Goal: Task Accomplishment & Management: Use online tool/utility

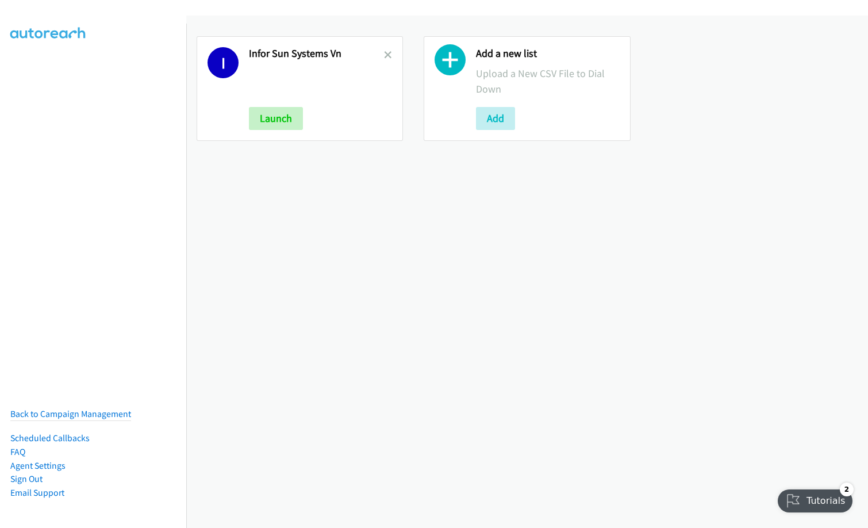
drag, startPoint x: 380, startPoint y: 53, endPoint x: 422, endPoint y: 68, distance: 44.6
click at [380, 53] on h2 "Infor Sun Systems Vn" at bounding box center [316, 53] width 135 height 13
click at [385, 52] on icon at bounding box center [388, 56] width 8 height 8
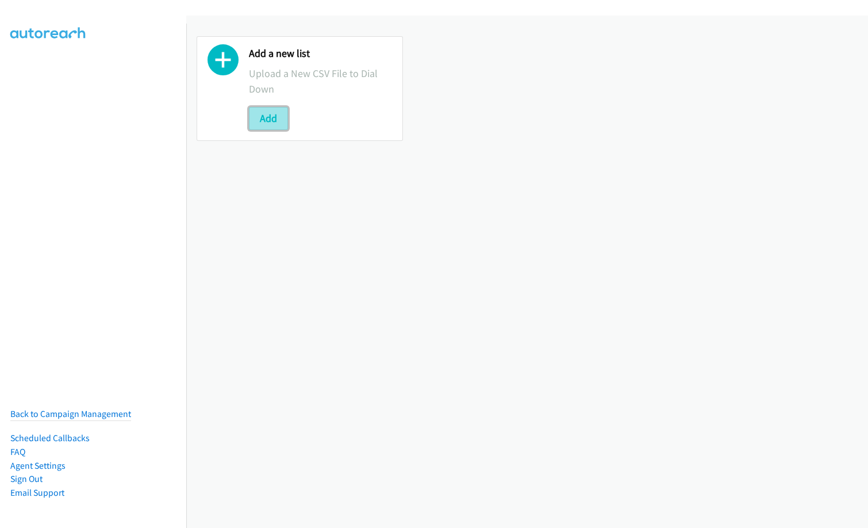
click at [269, 116] on button "Add" at bounding box center [268, 118] width 39 height 23
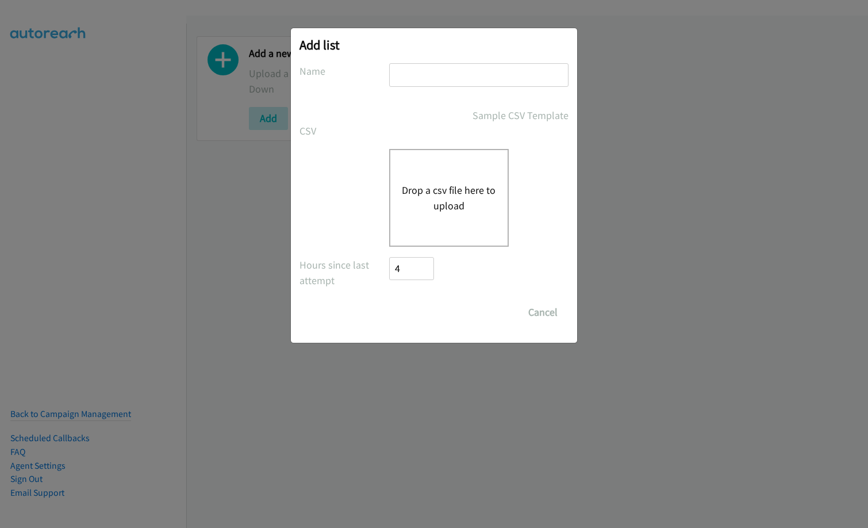
click at [450, 81] on input "text" at bounding box center [478, 75] width 179 height 24
type input "Nvidia"
click at [435, 205] on button "Drop a csv file here to upload" at bounding box center [449, 197] width 94 height 31
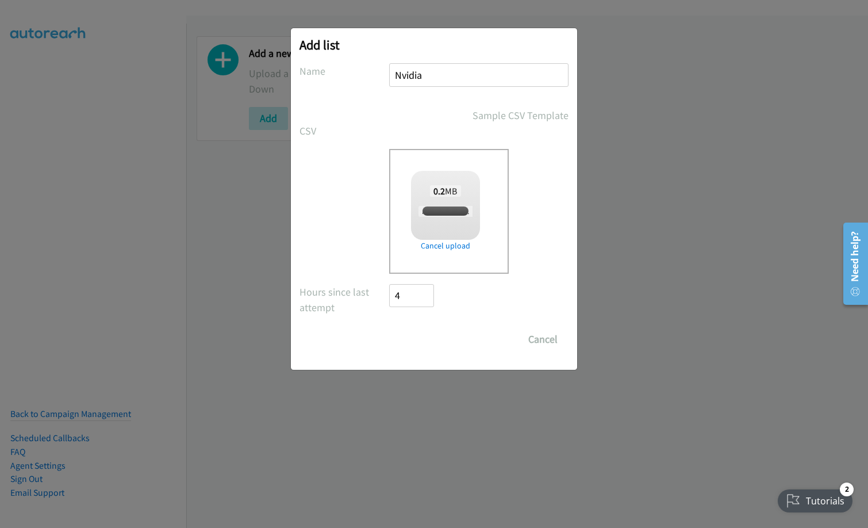
checkbox input "true"
click at [417, 338] on input "Save List" at bounding box center [419, 339] width 60 height 23
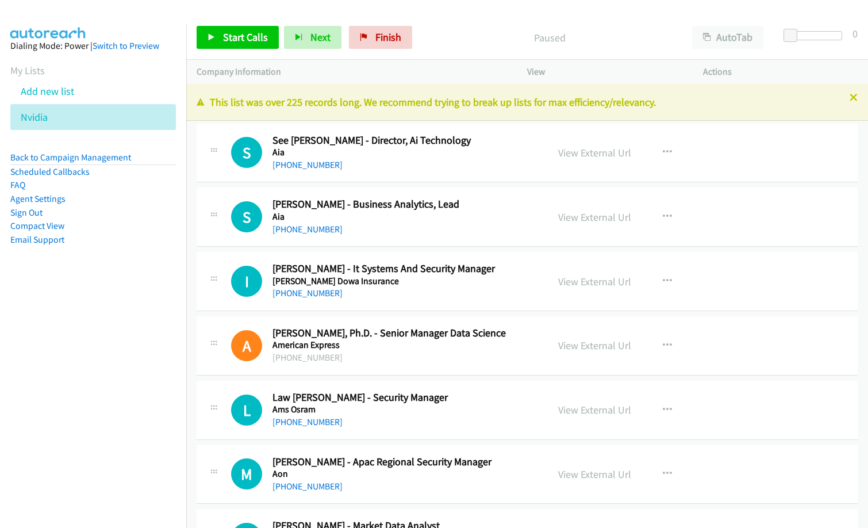
click at [139, 230] on li "Compact View" at bounding box center [93, 226] width 166 height 14
click at [627, 155] on link "View External Url" at bounding box center [645, 152] width 73 height 13
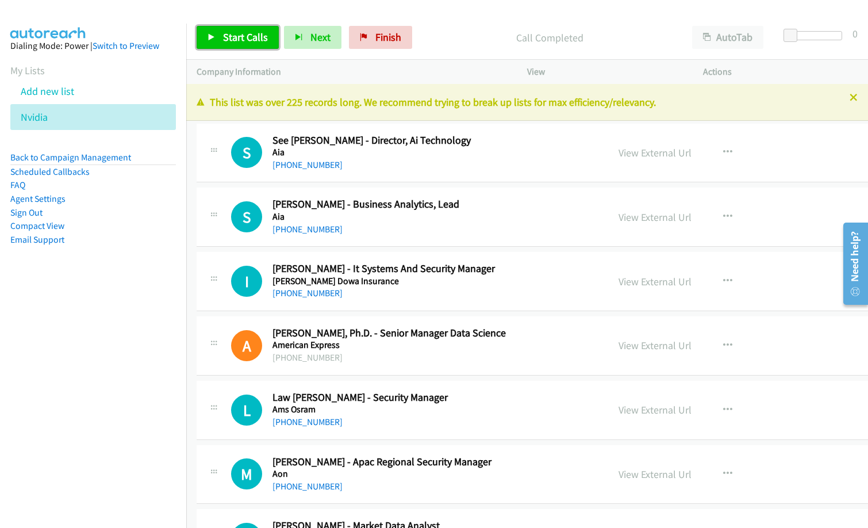
drag, startPoint x: 239, startPoint y: 39, endPoint x: 469, endPoint y: 123, distance: 245.6
click at [239, 39] on span "Start Calls" at bounding box center [245, 36] width 45 height 13
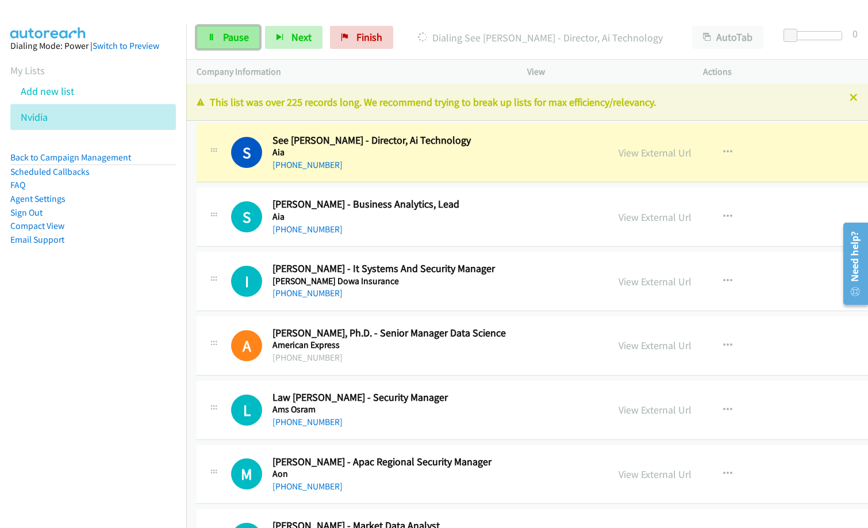
click at [235, 37] on span "Pause" at bounding box center [236, 36] width 26 height 13
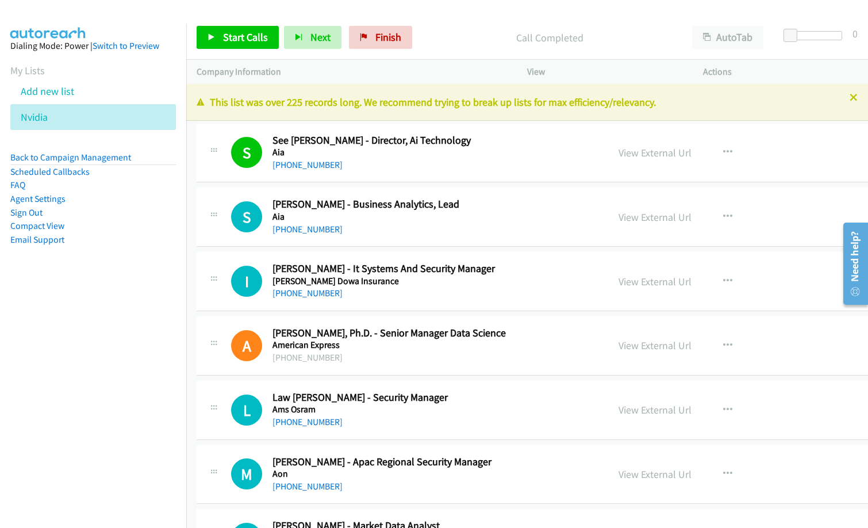
click at [448, 28] on div "Call Completed" at bounding box center [549, 37] width 265 height 23
click at [233, 36] on span "Start Calls" at bounding box center [245, 36] width 45 height 13
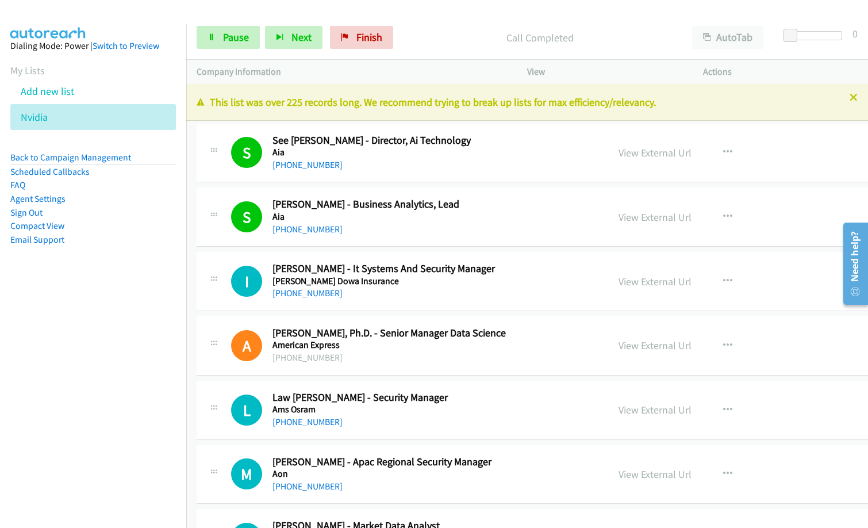
click at [102, 386] on nav "Dialing Mode: Power | Switch to Preview My Lists Add new list [GEOGRAPHIC_DATA]…" at bounding box center [93, 288] width 187 height 528
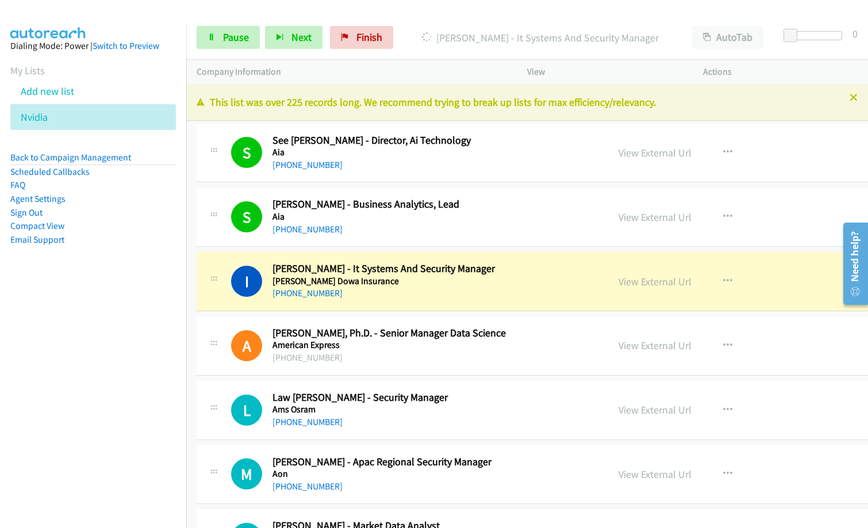
drag, startPoint x: 404, startPoint y: 277, endPoint x: 500, endPoint y: 282, distance: 96.2
click at [404, 277] on h5 "[PERSON_NAME] Dowa Insurance" at bounding box center [424, 281] width 303 height 12
click at [663, 282] on link "View External Url" at bounding box center [655, 281] width 73 height 13
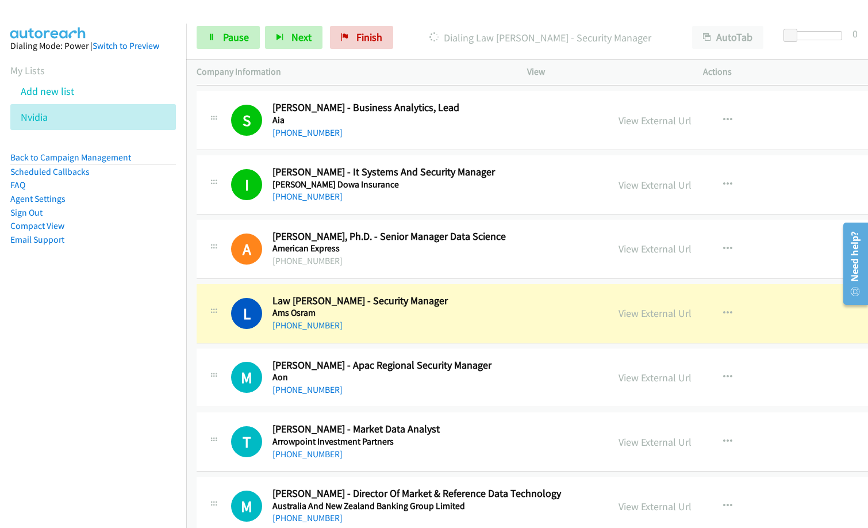
scroll to position [115, 0]
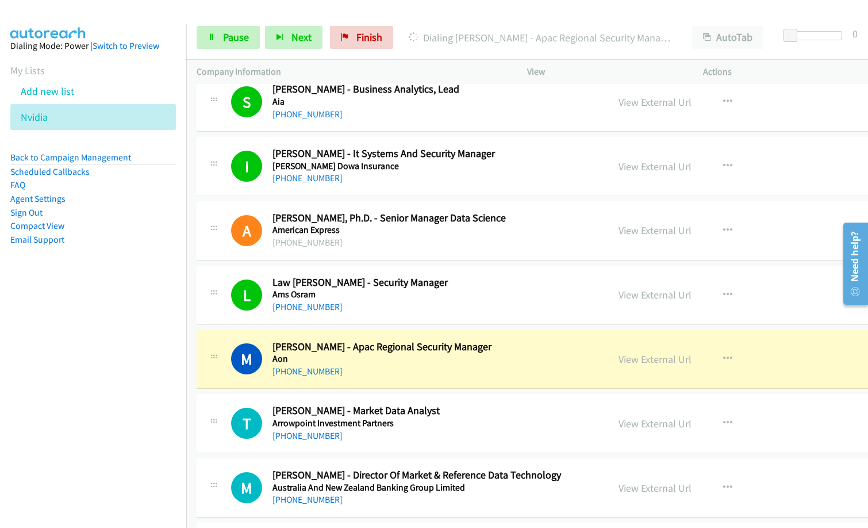
click at [129, 333] on nav "Dialing Mode: Power | Switch to Preview My Lists Add new list [GEOGRAPHIC_DATA]…" at bounding box center [93, 288] width 187 height 528
click at [227, 33] on span "Pause" at bounding box center [236, 36] width 26 height 13
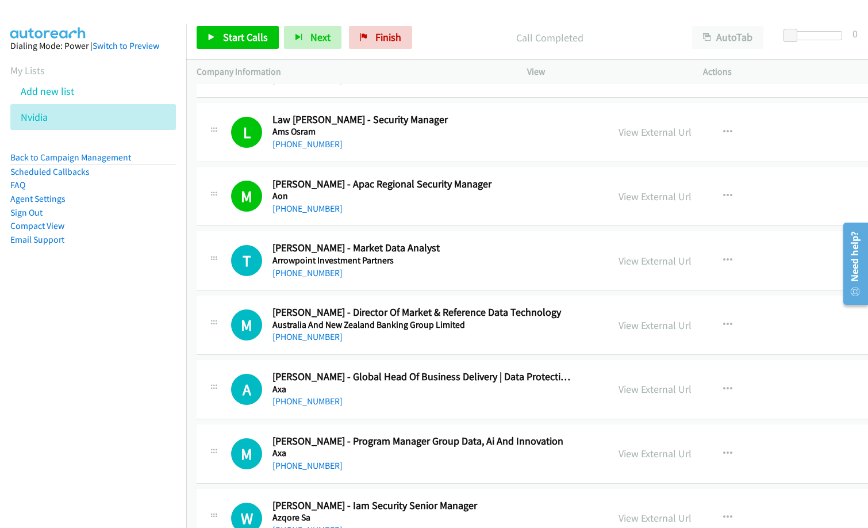
scroll to position [288, 0]
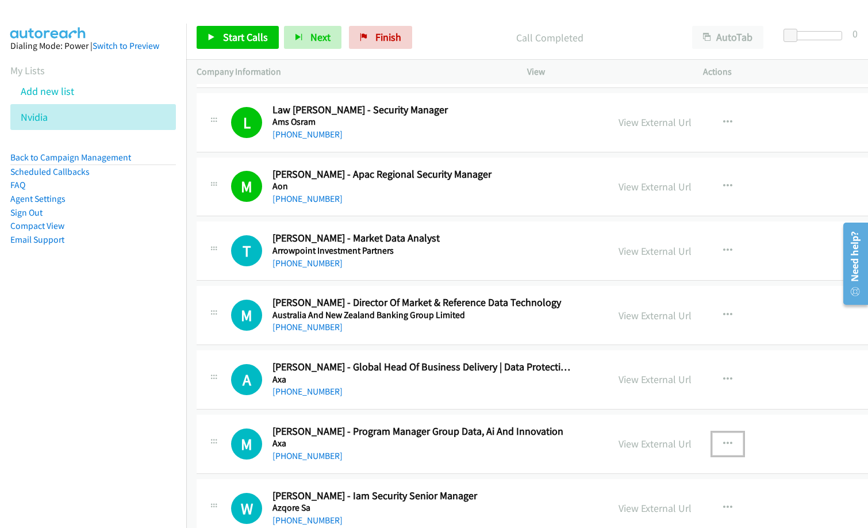
click at [725, 438] on button "button" at bounding box center [727, 443] width 31 height 23
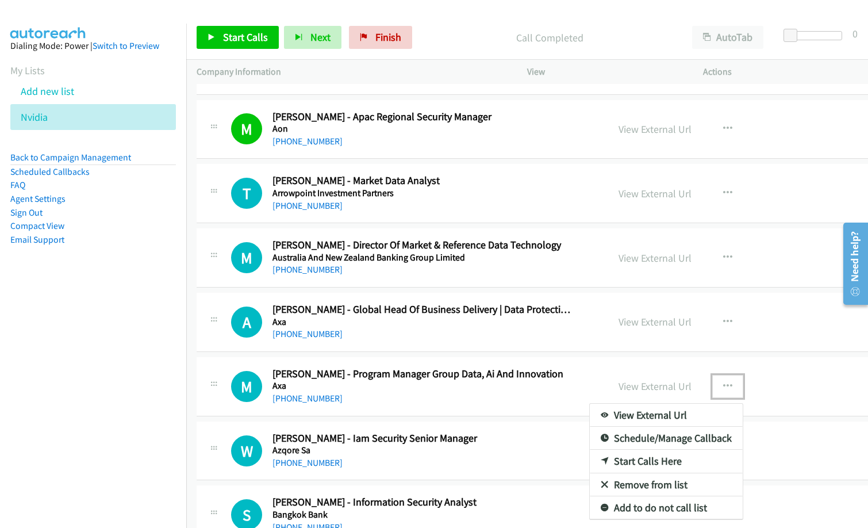
click at [650, 459] on link "Start Calls Here" at bounding box center [666, 461] width 153 height 23
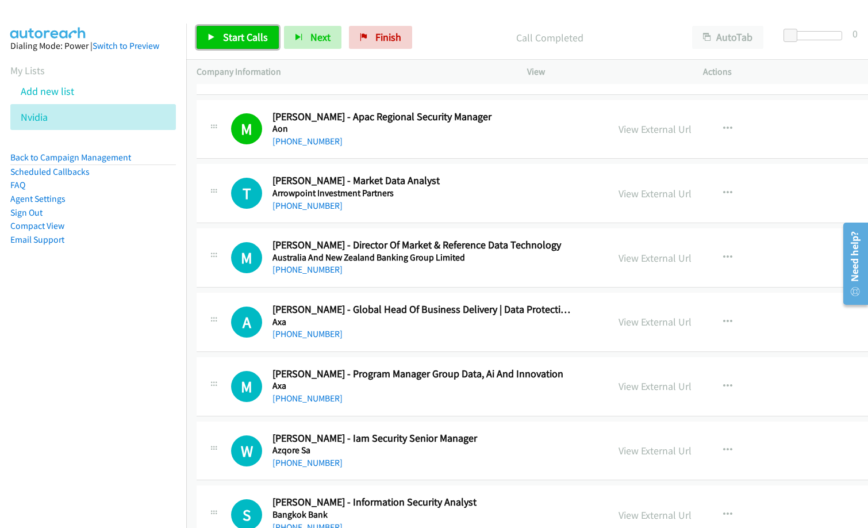
click at [246, 35] on span "Start Calls" at bounding box center [245, 36] width 45 height 13
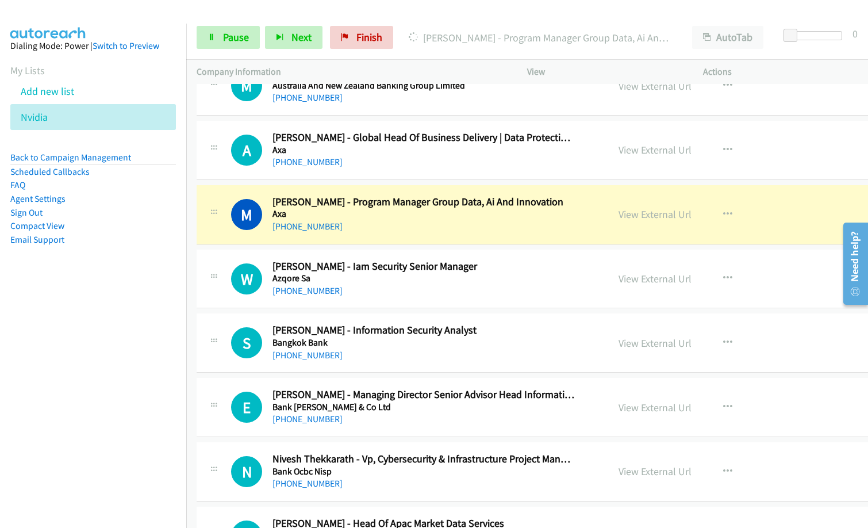
scroll to position [518, 0]
click at [378, 288] on div "[PHONE_NUMBER]" at bounding box center [424, 291] width 303 height 14
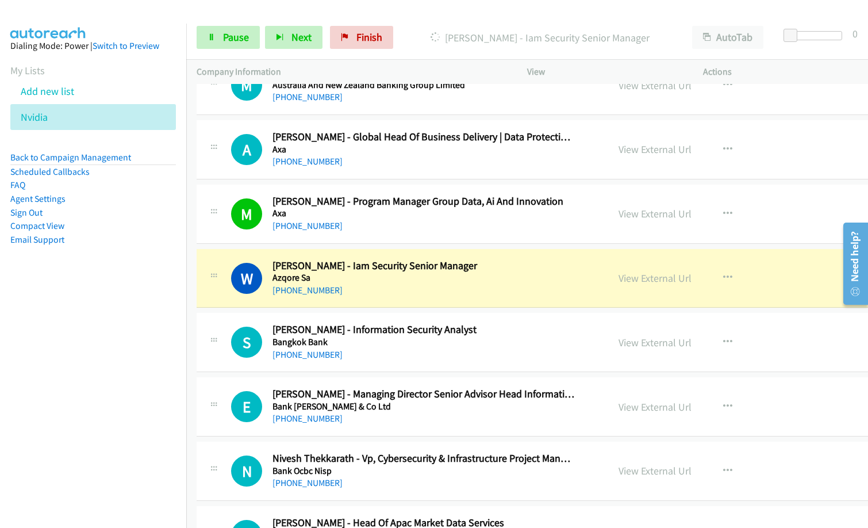
drag, startPoint x: 386, startPoint y: 343, endPoint x: 393, endPoint y: 342, distance: 7.1
click at [386, 343] on h5 "Bangkok Bank" at bounding box center [424, 342] width 303 height 12
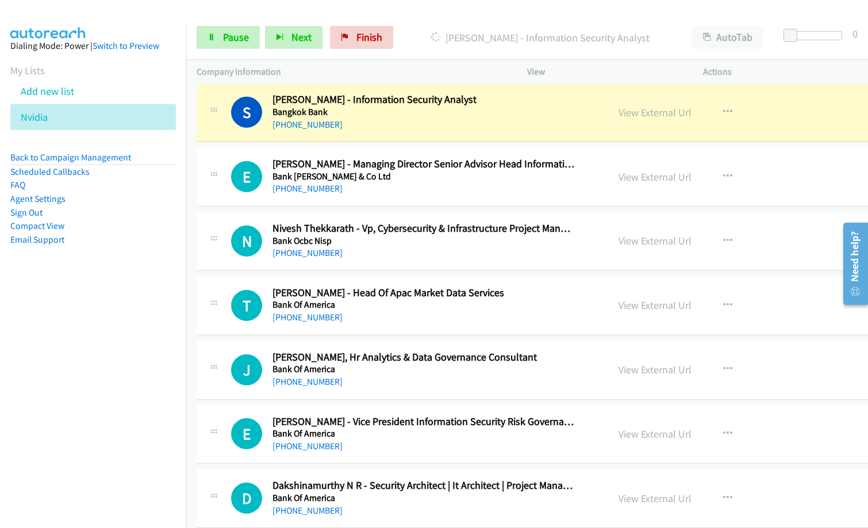
scroll to position [690, 0]
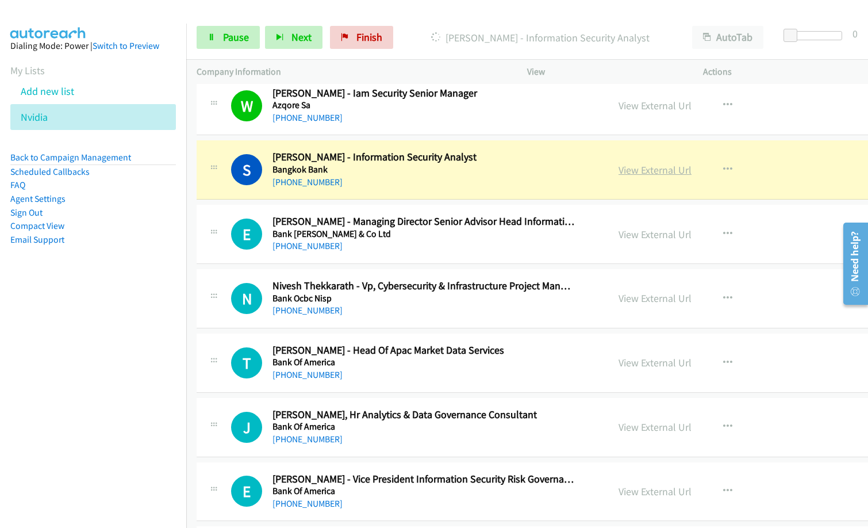
click at [626, 167] on link "View External Url" at bounding box center [655, 169] width 73 height 13
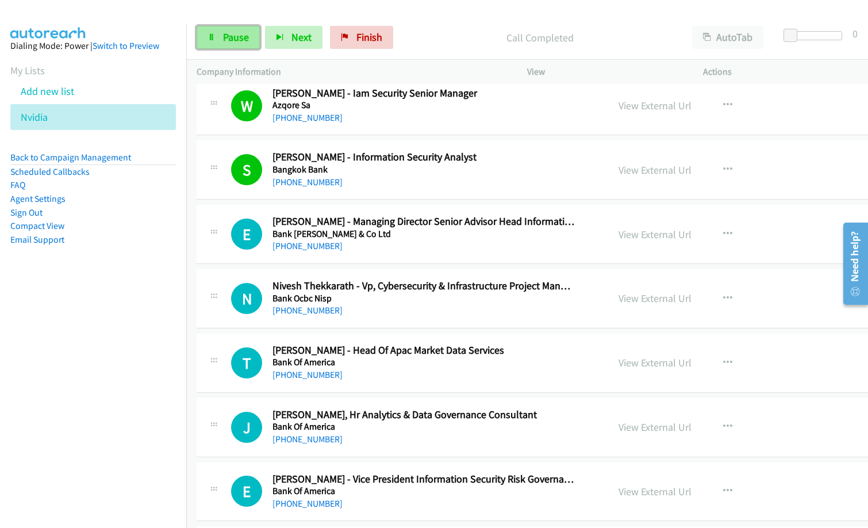
click at [211, 29] on link "Pause" at bounding box center [228, 37] width 63 height 23
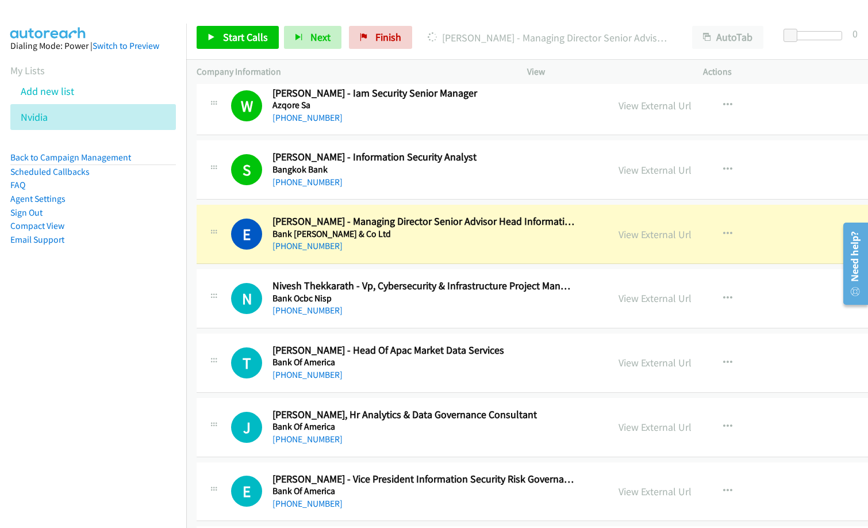
drag, startPoint x: 108, startPoint y: 347, endPoint x: 467, endPoint y: 242, distance: 373.9
click at [114, 344] on nav "Dialing Mode: Power | Switch to Preview My Lists Add new list [GEOGRAPHIC_DATA]…" at bounding box center [93, 288] width 187 height 528
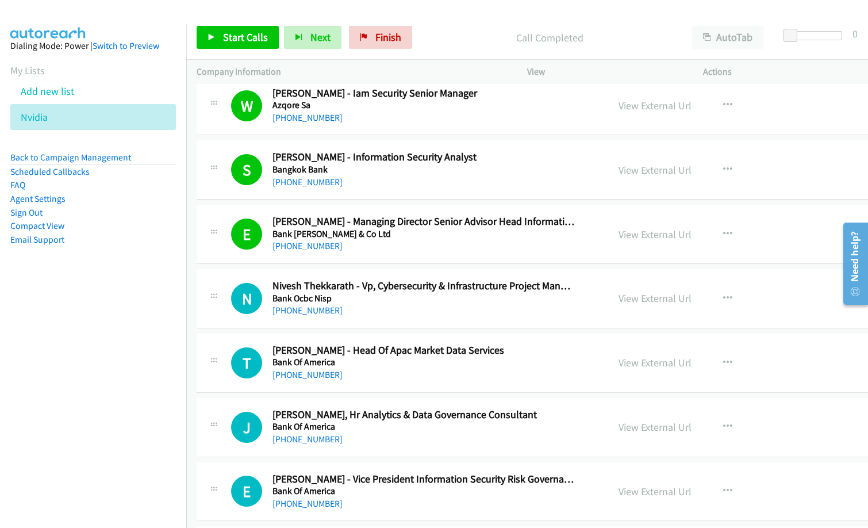
drag, startPoint x: 103, startPoint y: 359, endPoint x: 201, endPoint y: 289, distance: 120.8
click at [115, 353] on nav "Dialing Mode: Power | Switch to Preview My Lists Add new list [GEOGRAPHIC_DATA]…" at bounding box center [93, 288] width 187 height 528
click at [403, 47] on link "Finish" at bounding box center [380, 37] width 63 height 23
